Goal: Find specific page/section: Find specific page/section

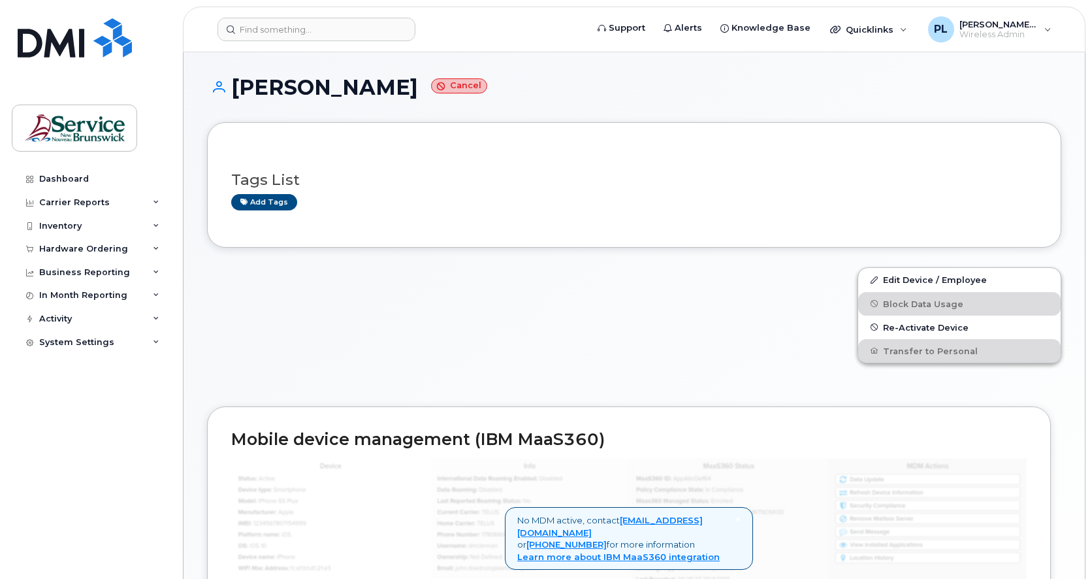
click at [700, 236] on div "Tags List Add tags" at bounding box center [634, 184] width 854 height 125
drag, startPoint x: 63, startPoint y: 414, endPoint x: 229, endPoint y: 248, distance: 235.1
click at [63, 414] on div "Dashboard Carrier Reports Monthly Billing Data Daily Data Pooling Data Behavior…" at bounding box center [92, 363] width 161 height 392
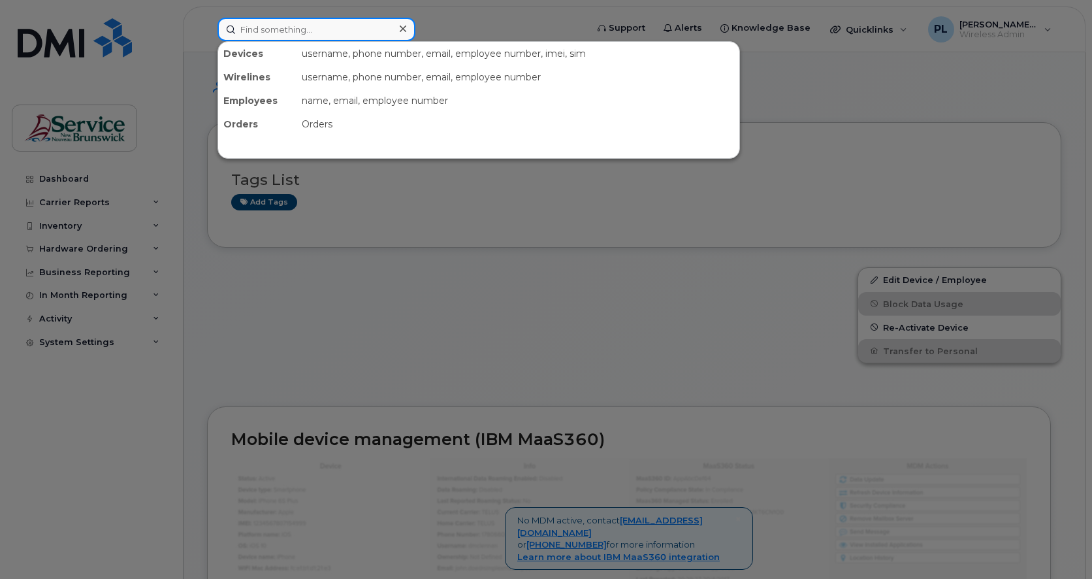
click at [269, 25] on input at bounding box center [317, 30] width 198 height 24
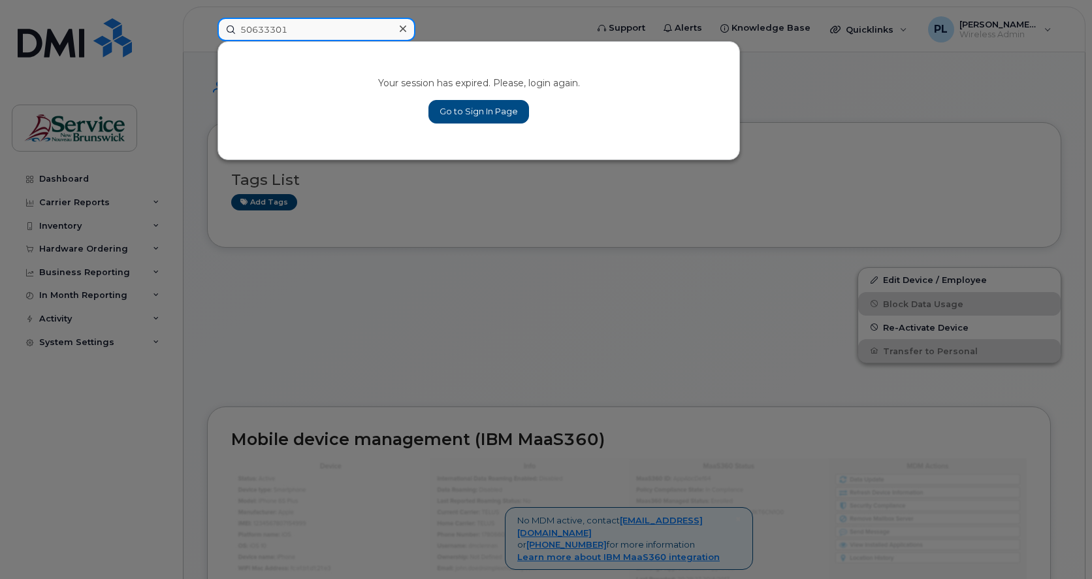
type input "50633301"
click at [504, 106] on link "Go to Sign In Page" at bounding box center [478, 112] width 101 height 24
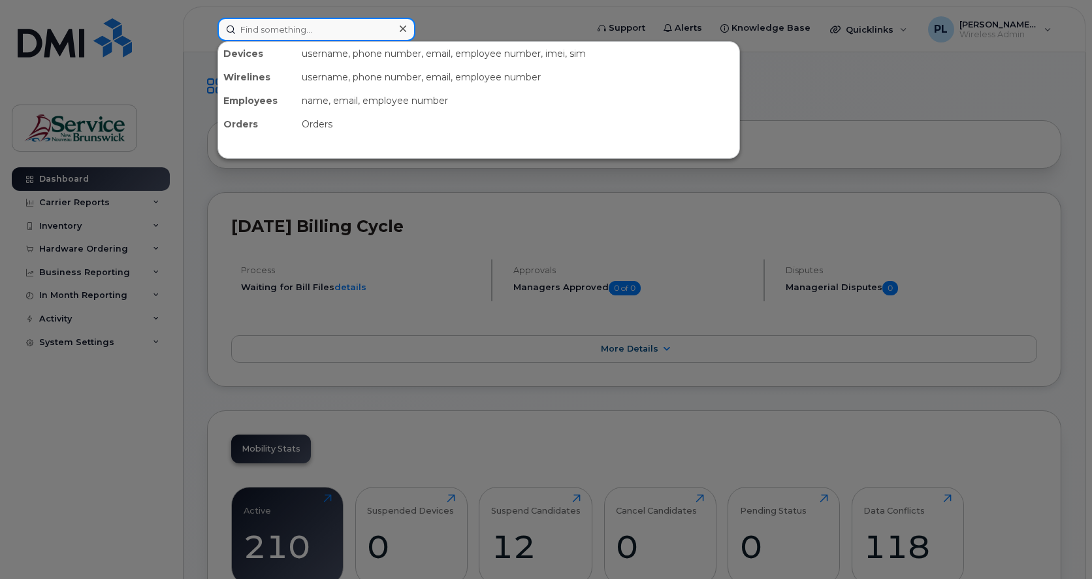
click at [283, 33] on input at bounding box center [317, 30] width 198 height 24
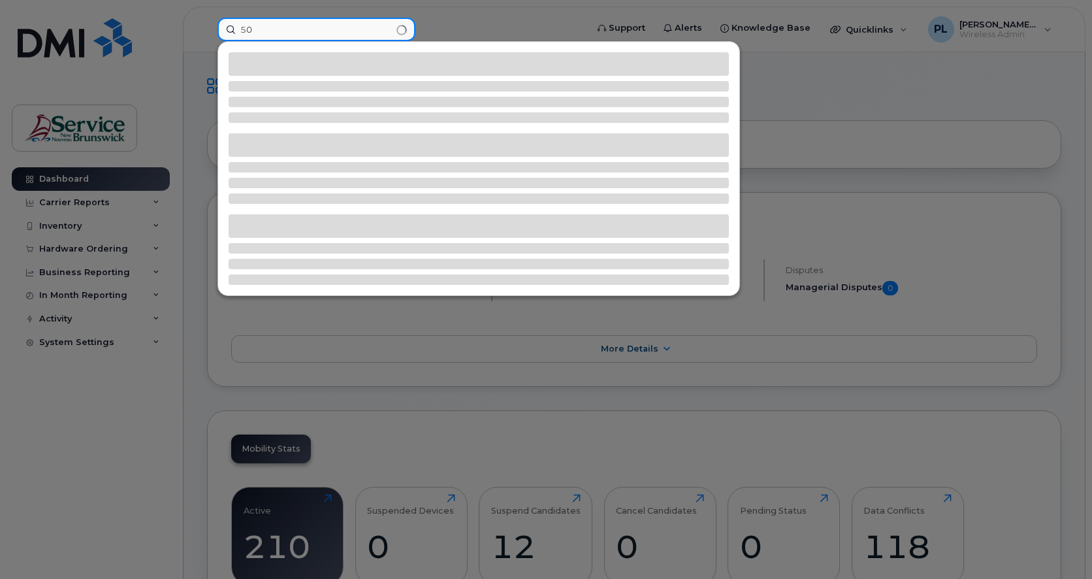
type input "5"
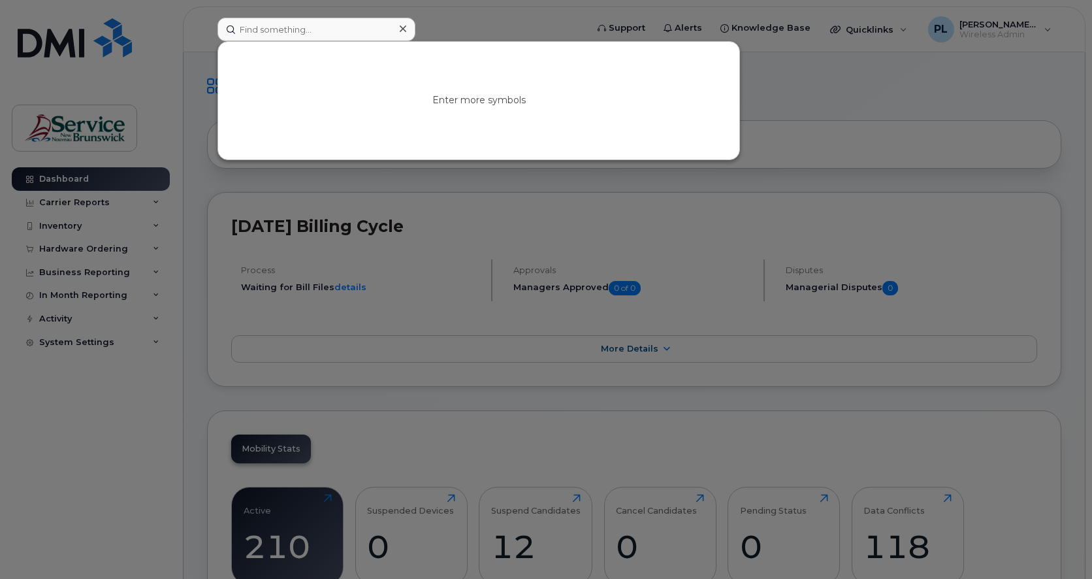
click at [864, 97] on div at bounding box center [546, 289] width 1092 height 579
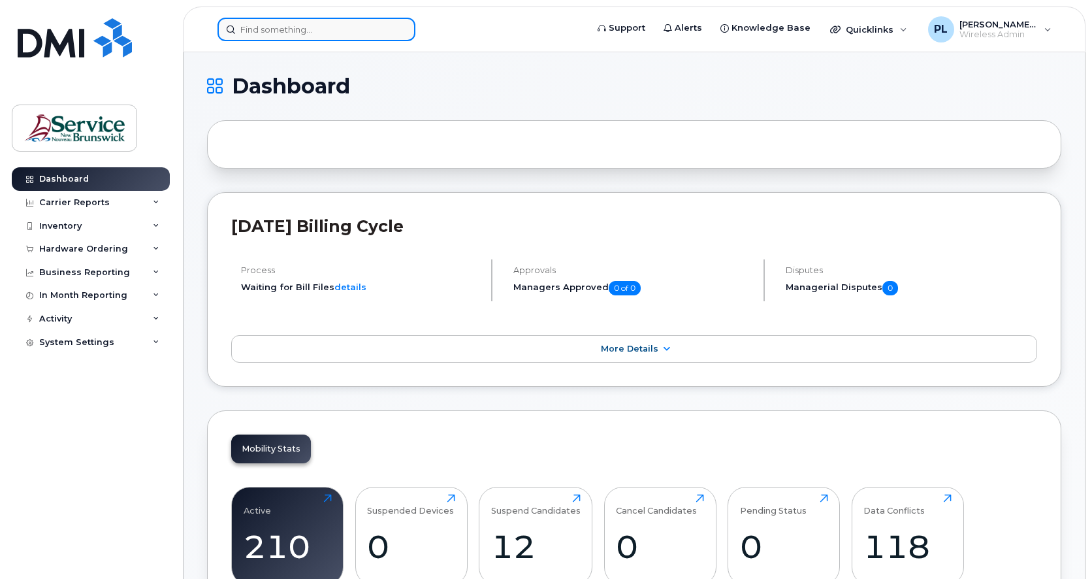
click at [280, 25] on input at bounding box center [317, 30] width 198 height 24
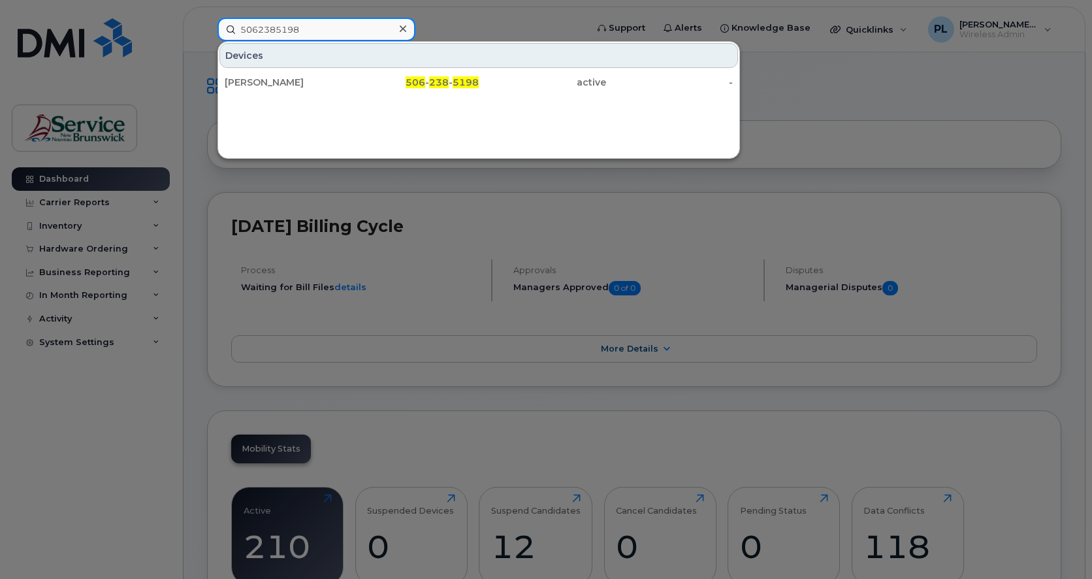
type input "5062385198"
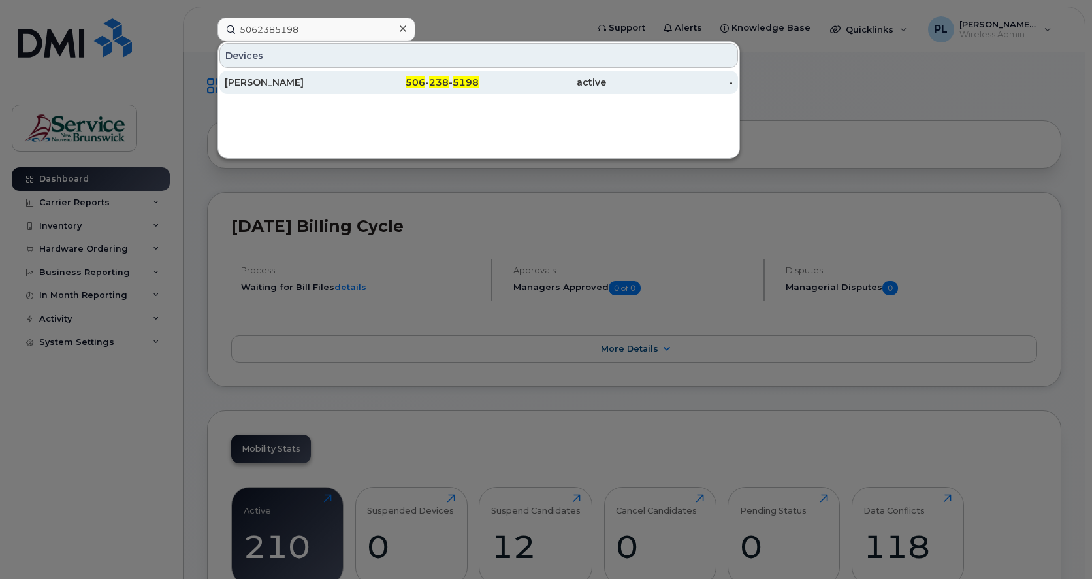
click at [299, 81] on div "Bernie Connors" at bounding box center [288, 82] width 127 height 13
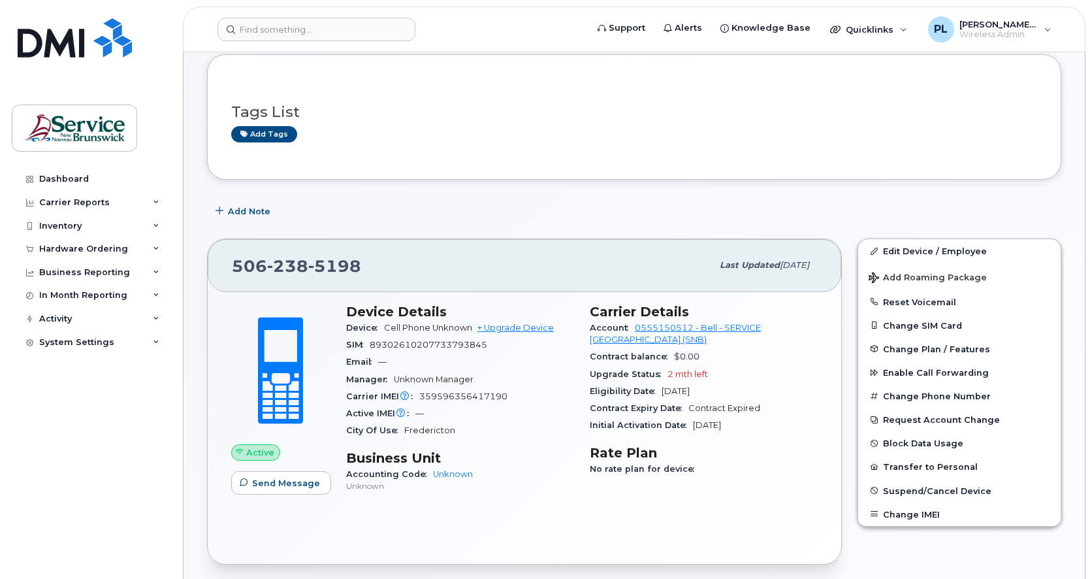
scroll to position [109, 0]
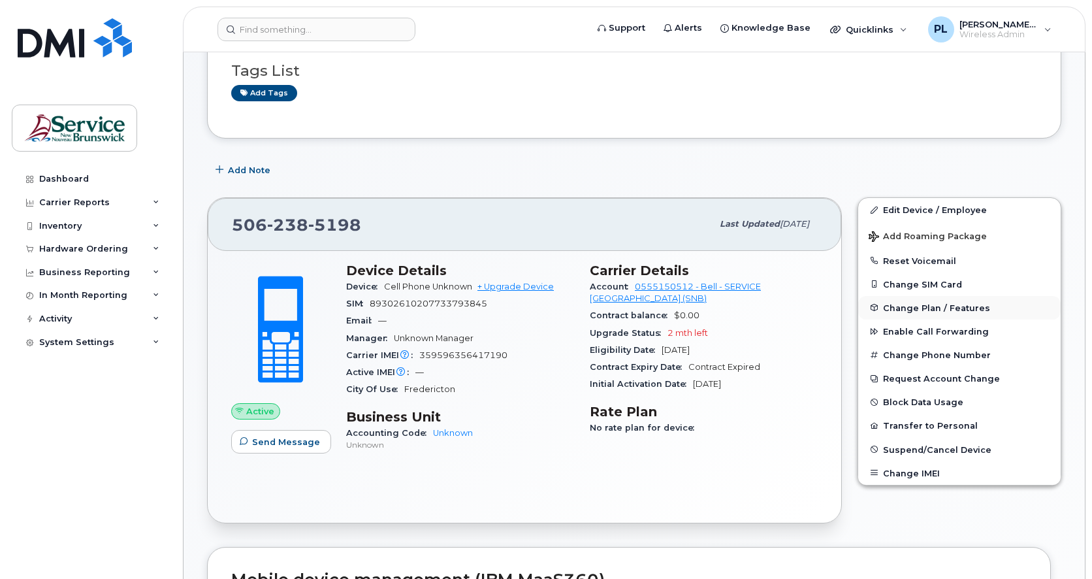
click at [930, 312] on span "Change Plan / Features" at bounding box center [936, 307] width 107 height 10
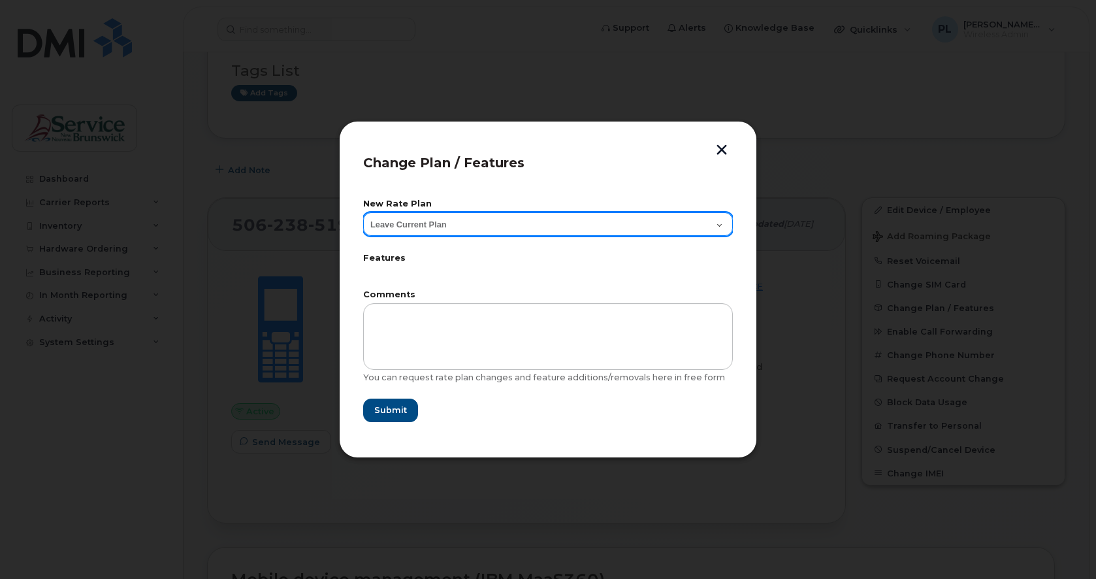
click at [555, 228] on select "Leave Current Plan Corporate Voice" at bounding box center [548, 224] width 370 height 24
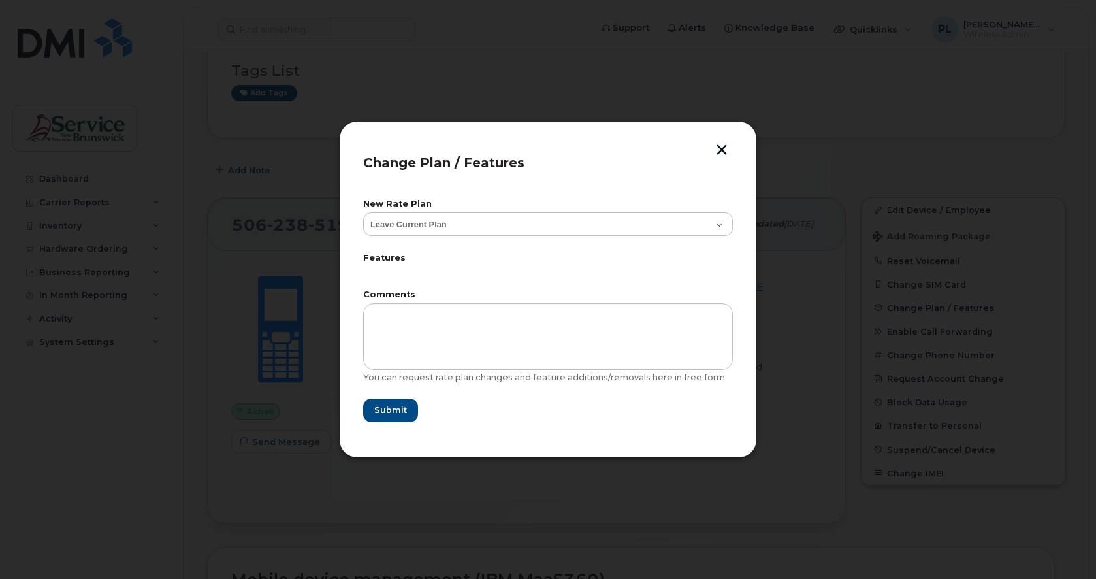
click at [724, 156] on button "button" at bounding box center [722, 151] width 20 height 14
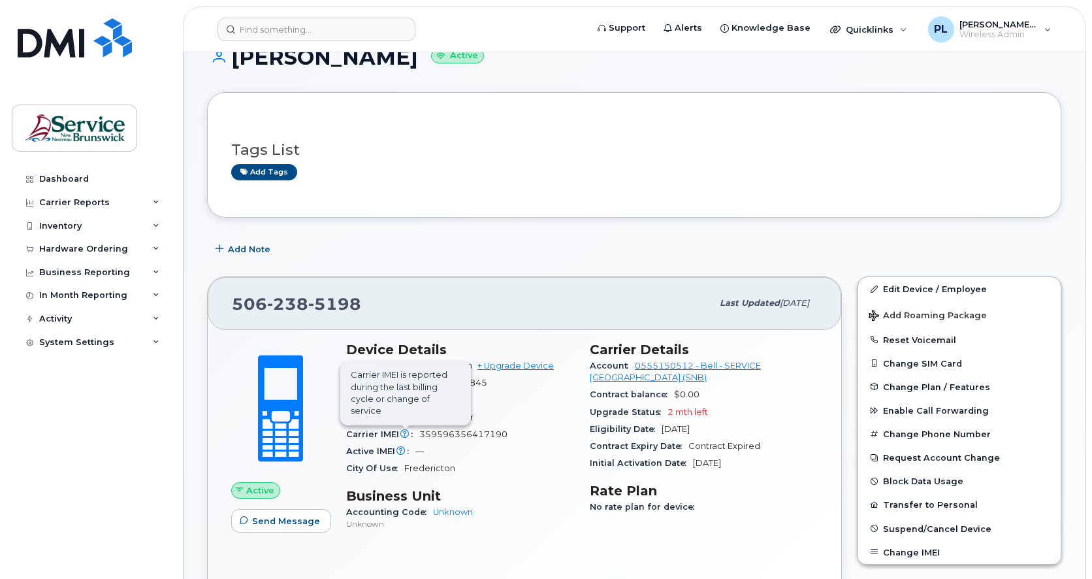
scroll to position [0, 0]
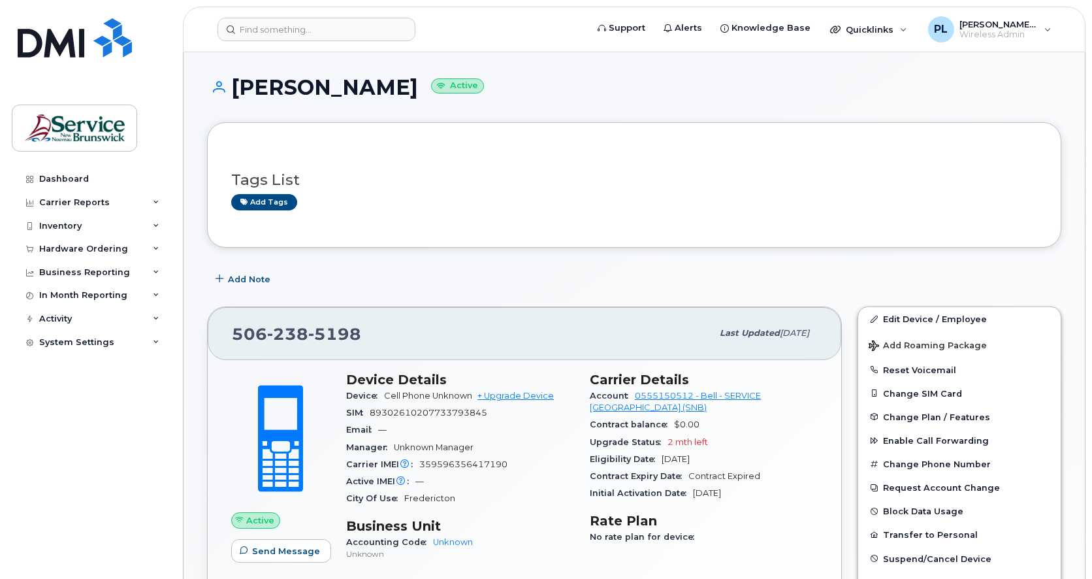
click at [122, 509] on div "Dashboard Carrier Reports Monthly Billing Data Daily Data Pooling Data Behavior…" at bounding box center [92, 363] width 161 height 392
click at [26, 413] on div "Dashboard Carrier Reports Monthly Billing Data Daily Data Pooling Data Behavior…" at bounding box center [92, 363] width 161 height 392
click at [329, 29] on input at bounding box center [317, 30] width 198 height 24
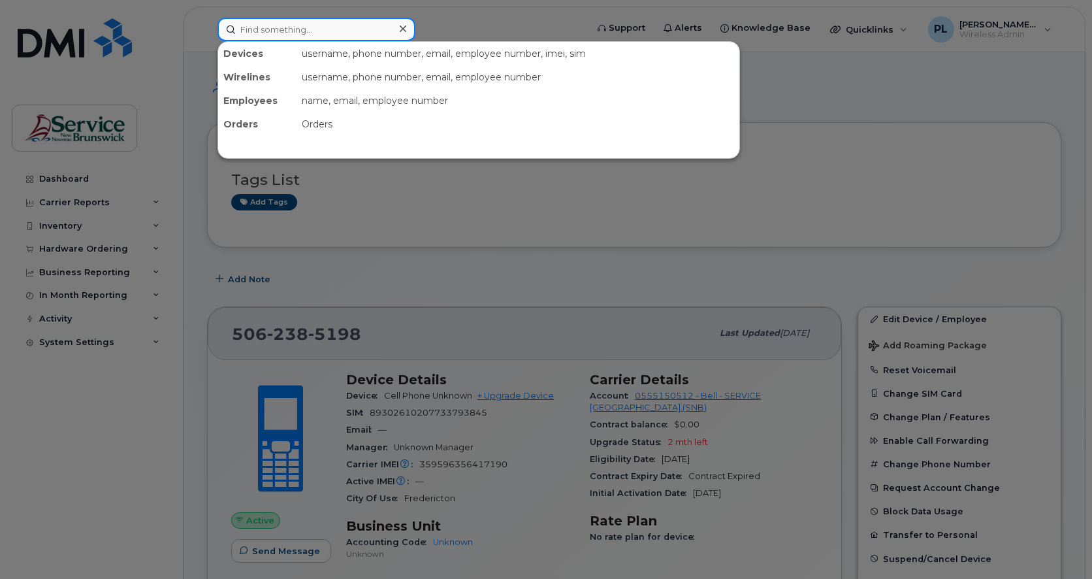
paste input "5062596864"
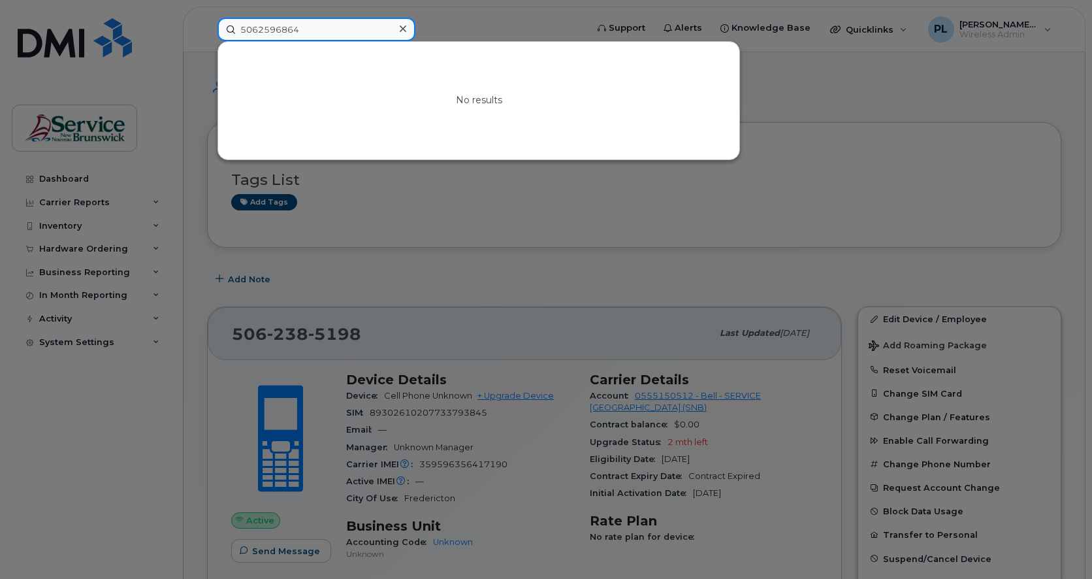
type input "5062596864"
